Goal: Check status: Check status

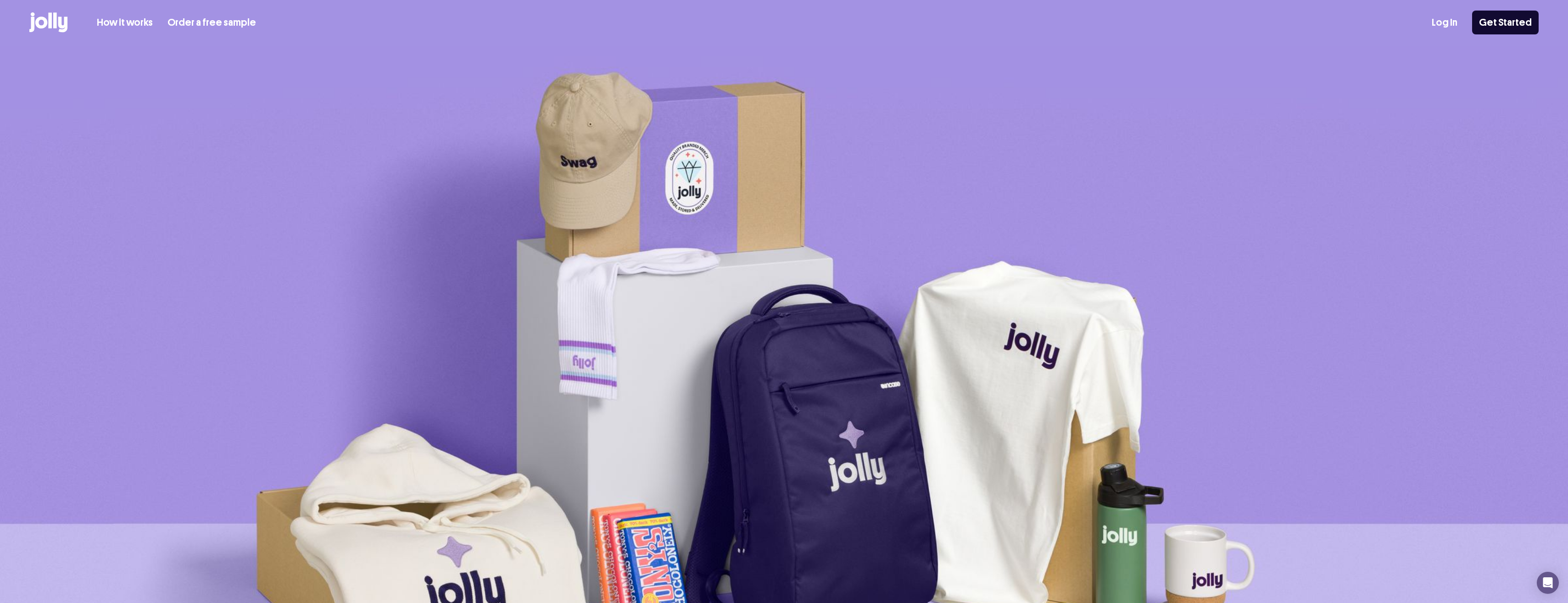
click at [1440, 24] on link "Log In" at bounding box center [1444, 22] width 25 height 15
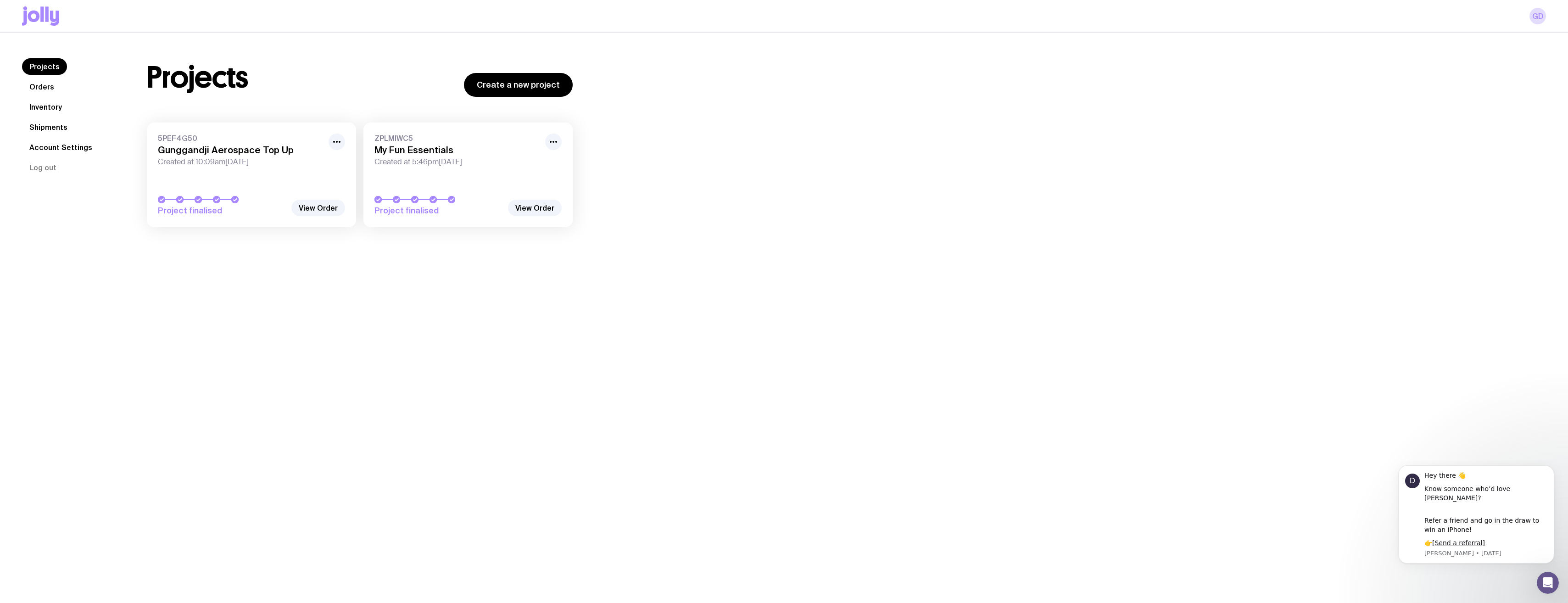
click at [50, 127] on link "Shipments" at bounding box center [48, 127] width 53 height 16
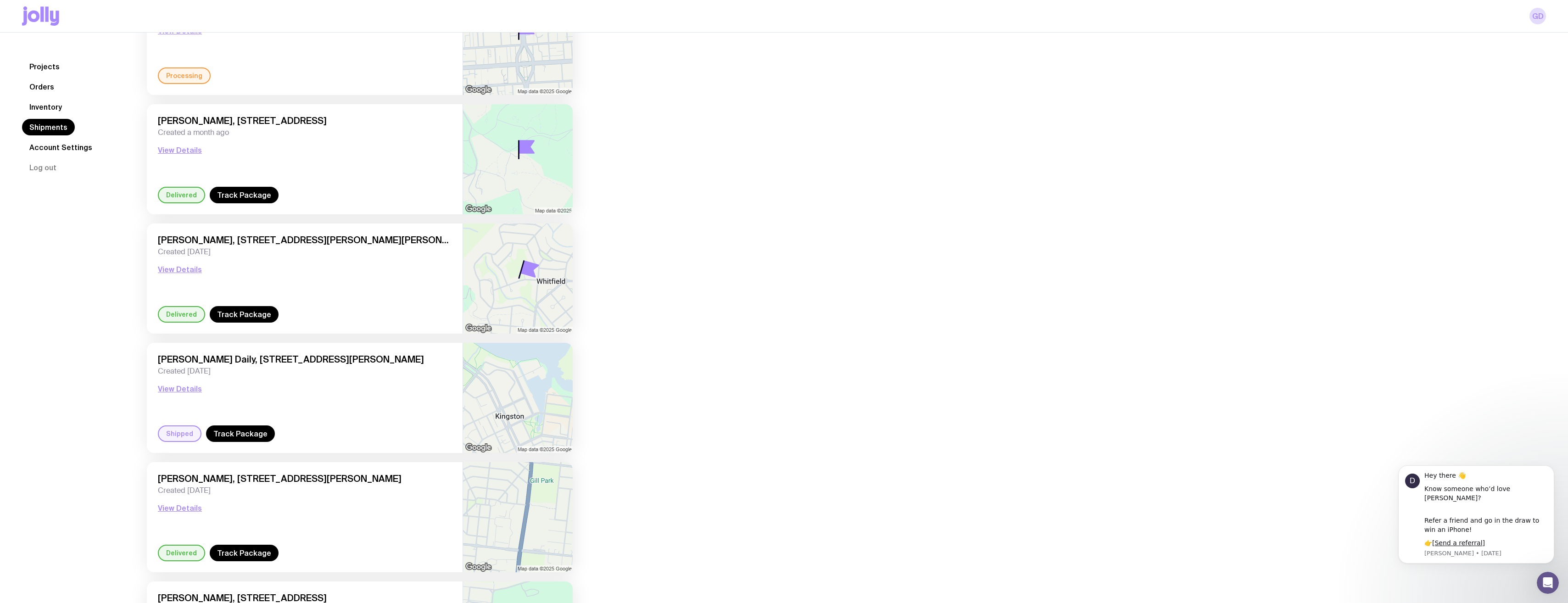
scroll to position [491, 0]
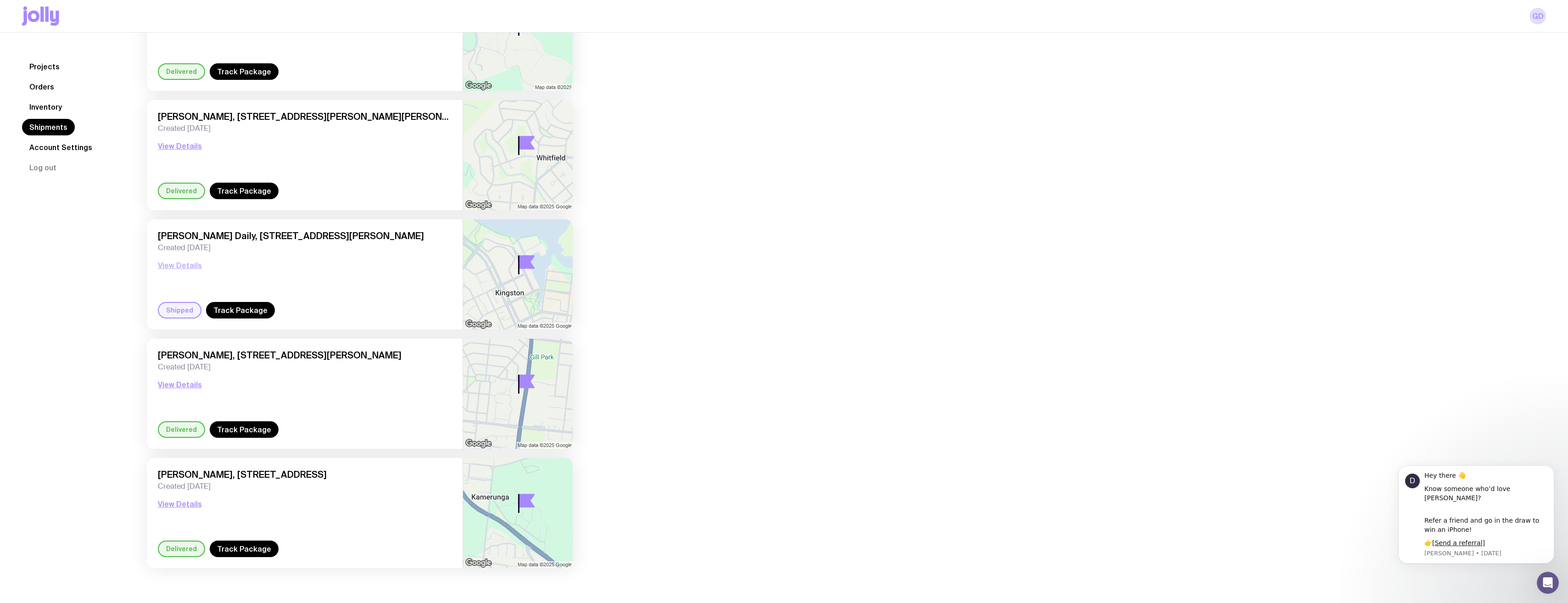
click at [172, 264] on button "View Details" at bounding box center [180, 265] width 44 height 11
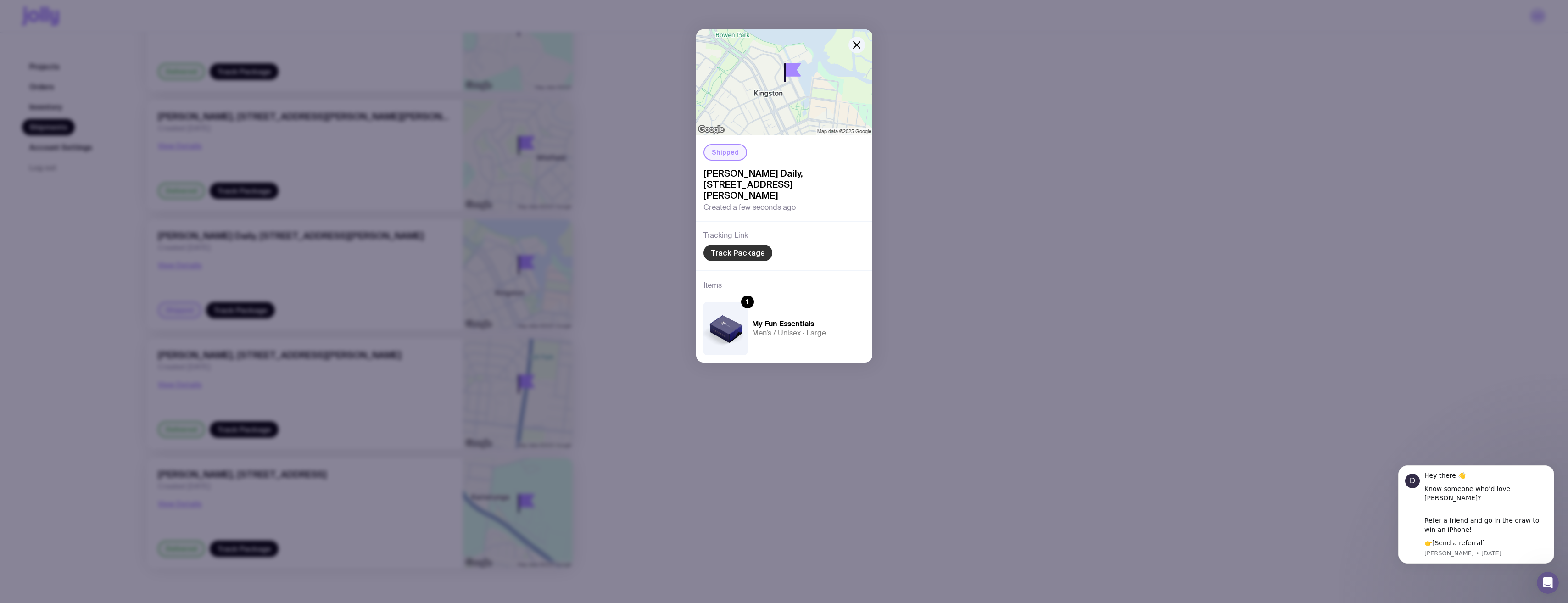
click at [731, 245] on link "Track Package" at bounding box center [738, 253] width 69 height 16
click at [856, 41] on icon "button" at bounding box center [856, 44] width 11 height 11
